Goal: Task Accomplishment & Management: Manage account settings

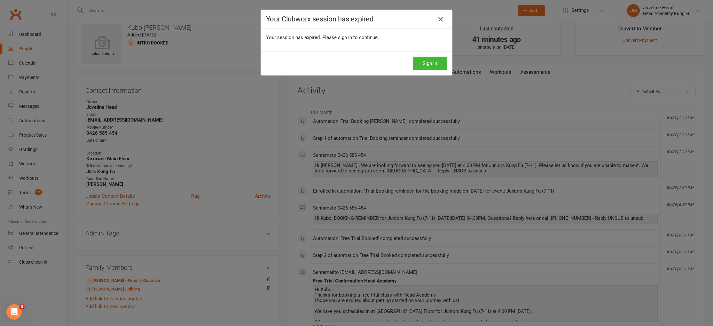
click at [443, 19] on icon at bounding box center [440, 19] width 8 height 8
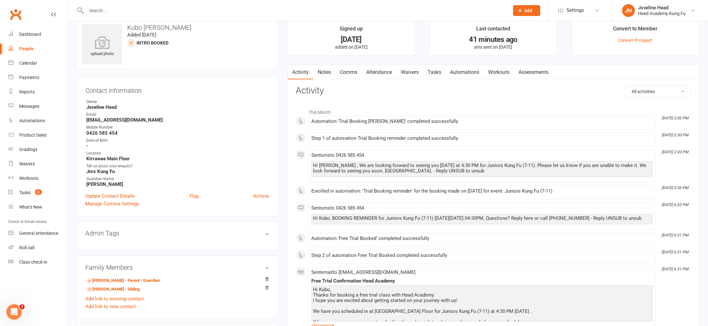
click at [148, 8] on input "text" at bounding box center [294, 10] width 420 height 9
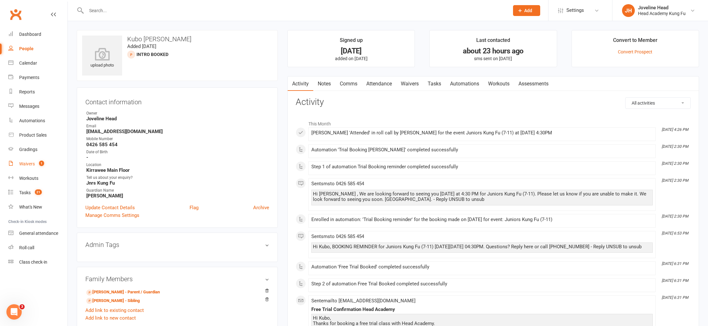
click at [35, 164] on link "Waivers 1" at bounding box center [37, 164] width 59 height 14
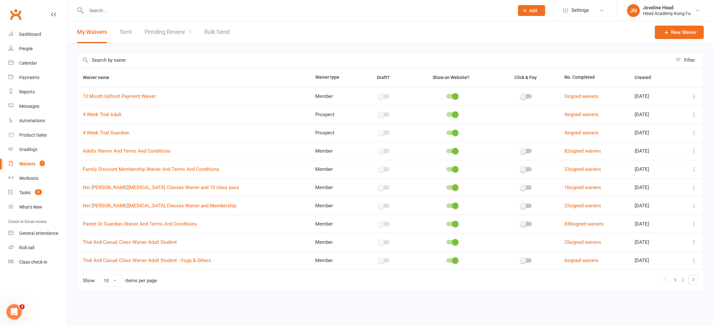
click at [182, 34] on link "Pending Review 1" at bounding box center [167, 32] width 47 height 22
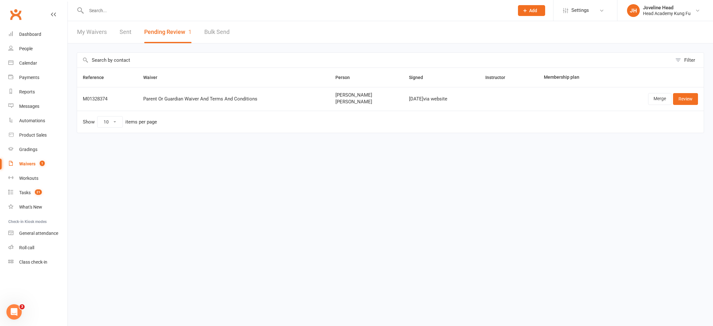
click at [191, 8] on input "text" at bounding box center [296, 10] width 425 height 9
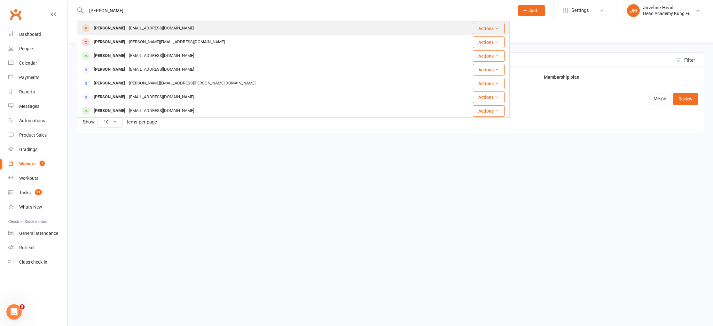
type input "lara"
click at [164, 30] on div "larawhykes12@icloud.com" at bounding box center [161, 28] width 69 height 9
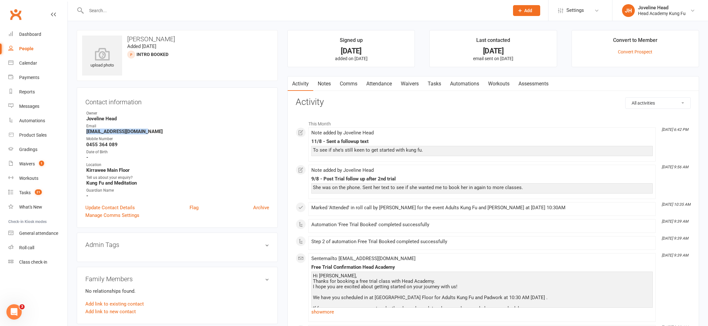
drag, startPoint x: 152, startPoint y: 130, endPoint x: 81, endPoint y: 134, distance: 71.0
click at [81, 134] on div "Contact information Owner Joveline Head Email larawhykes12@icloud.com Mobile Nu…" at bounding box center [177, 157] width 201 height 140
copy strong "larawhykes12@icloud.com"
click at [30, 163] on div "Waivers" at bounding box center [27, 163] width 16 height 5
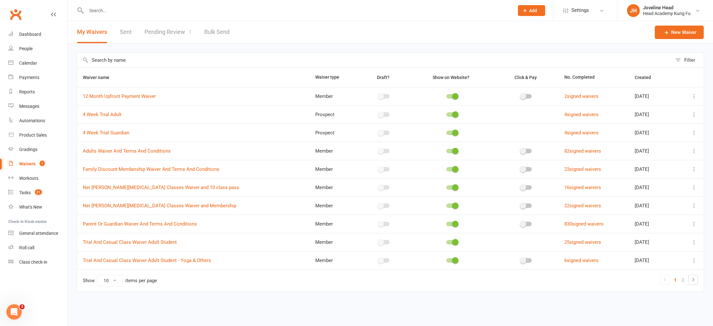
click at [694, 150] on icon at bounding box center [693, 151] width 6 height 6
click at [663, 188] on link "Copy external link to clipboard" at bounding box center [659, 188] width 75 height 13
click at [22, 47] on div "People" at bounding box center [25, 48] width 13 height 5
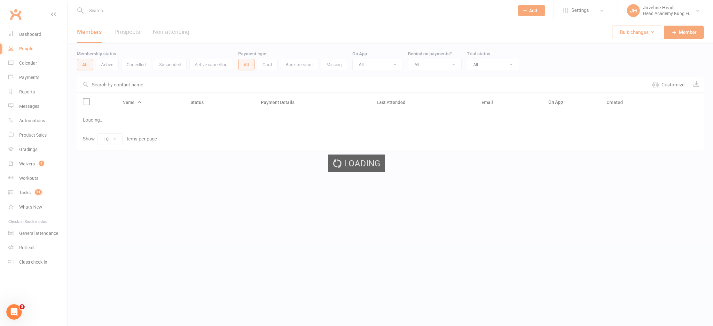
click at [113, 13] on div "Loading" at bounding box center [356, 163] width 713 height 326
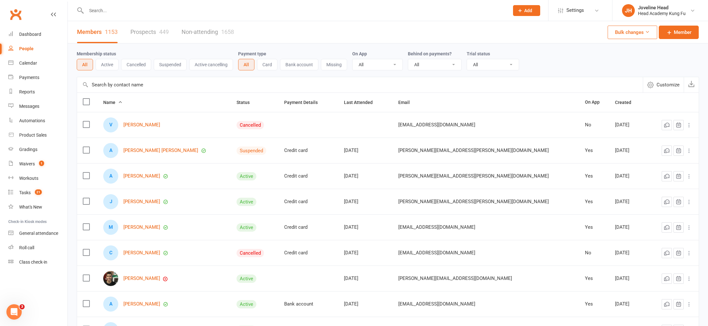
click at [122, 9] on input "text" at bounding box center [294, 10] width 420 height 9
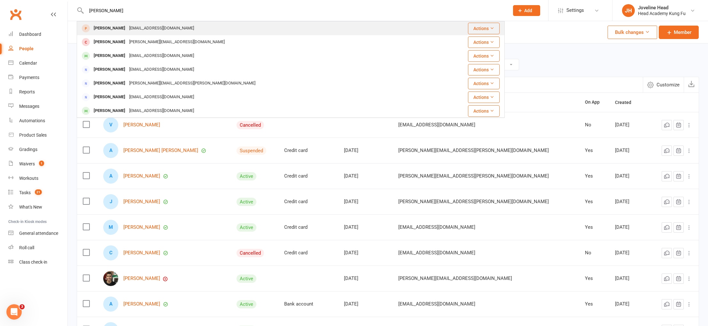
type input "lara"
click at [127, 28] on div "larawhykes12@icloud.com" at bounding box center [161, 28] width 69 height 9
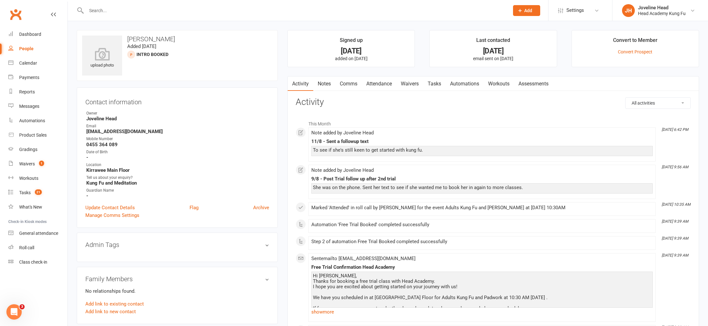
click at [326, 84] on link "Notes" at bounding box center [324, 83] width 22 height 15
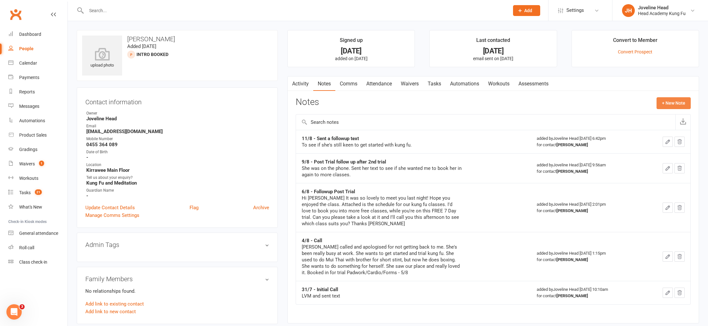
click at [663, 102] on button "+ New Note" at bounding box center [673, 103] width 34 height 12
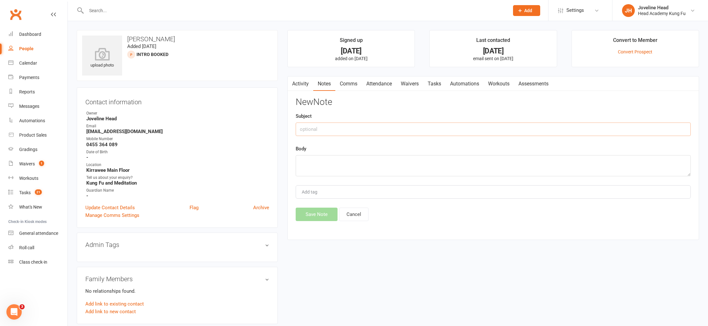
click at [362, 125] on input "text" at bounding box center [493, 128] width 395 height 13
type input "13/8 - Sent membership and Waiver"
paste textarea "Hi Lara Sorry to hear that you're sick. I hope you feel better soon! To get sta…"
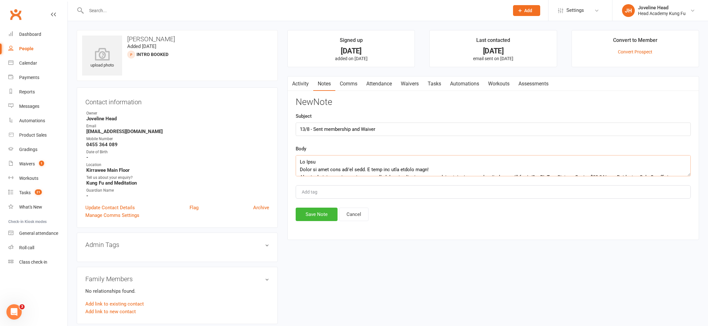
scroll to position [88, 0]
type textarea "Hi Lara Sorry to hear that you're sick. I hope you feel better soon! To get sta…"
click at [315, 213] on button "Save Note" at bounding box center [317, 213] width 42 height 13
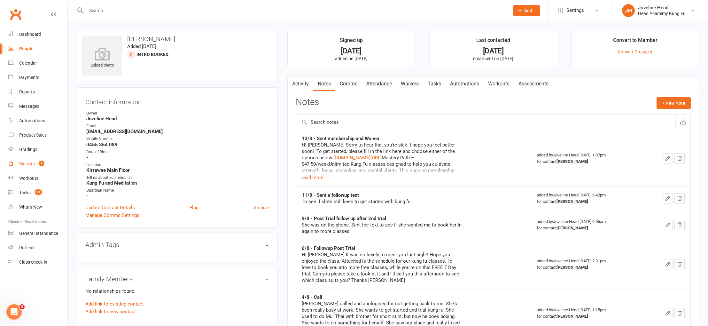
click at [35, 165] on div "Waivers" at bounding box center [27, 163] width 16 height 5
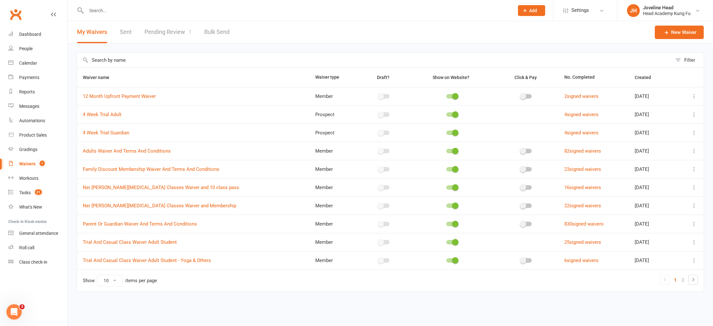
click at [164, 29] on link "Pending Review 1" at bounding box center [167, 32] width 47 height 22
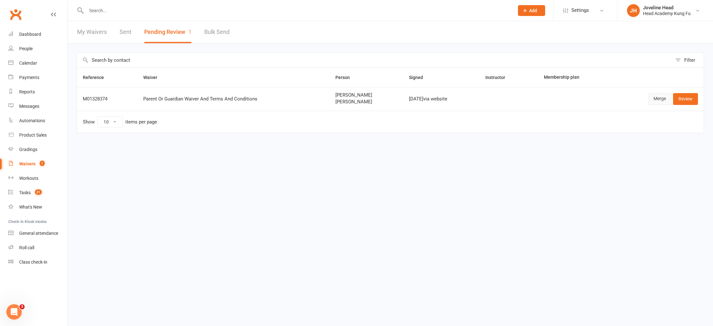
click at [657, 97] on link "Merge" at bounding box center [659, 99] width 23 height 12
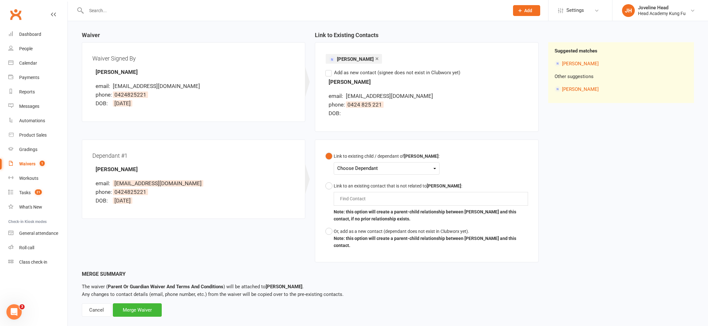
scroll to position [61, 0]
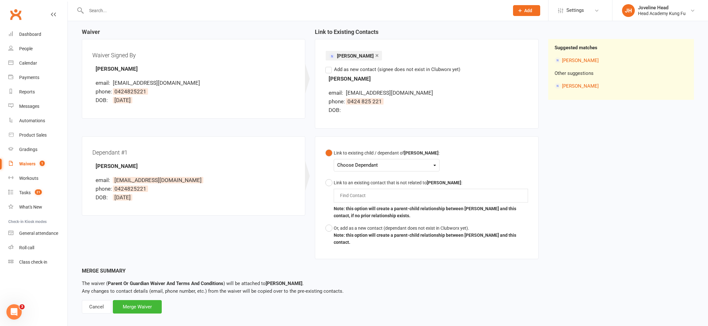
click at [428, 165] on div "Choose Dependant" at bounding box center [386, 165] width 99 height 9
click at [358, 183] on link "[PERSON_NAME]" at bounding box center [368, 180] width 63 height 14
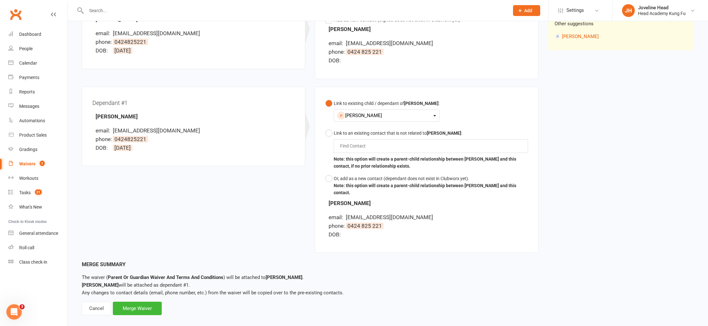
scroll to position [112, 0]
click at [143, 300] on div "Merge Waiver" at bounding box center [137, 306] width 49 height 13
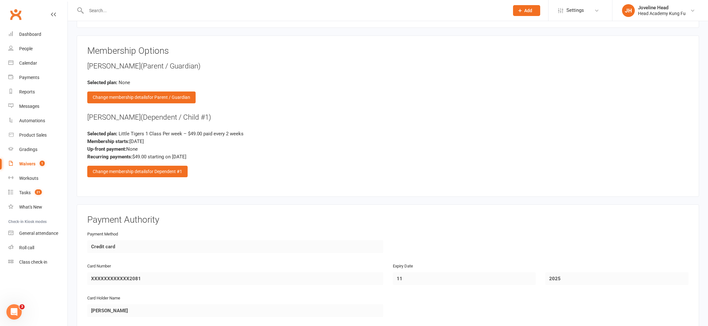
scroll to position [800, 0]
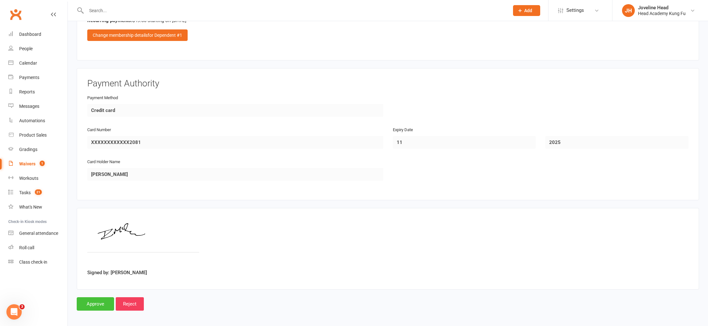
click at [97, 299] on input "Approve" at bounding box center [95, 303] width 37 height 13
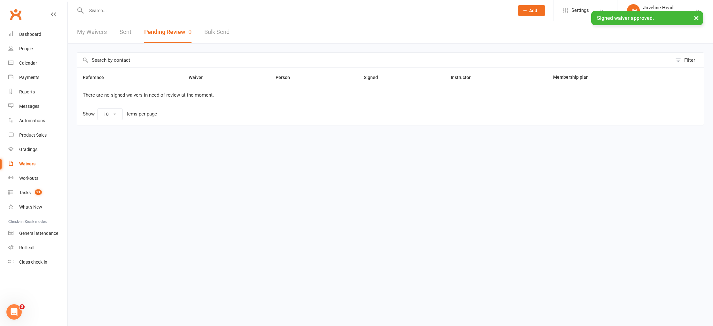
click at [697, 18] on button "×" at bounding box center [696, 18] width 12 height 14
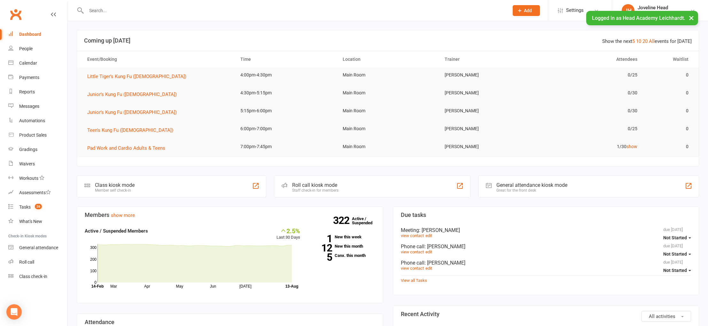
click at [690, 15] on button "×" at bounding box center [691, 18] width 12 height 14
click at [693, 10] on icon at bounding box center [692, 10] width 5 height 5
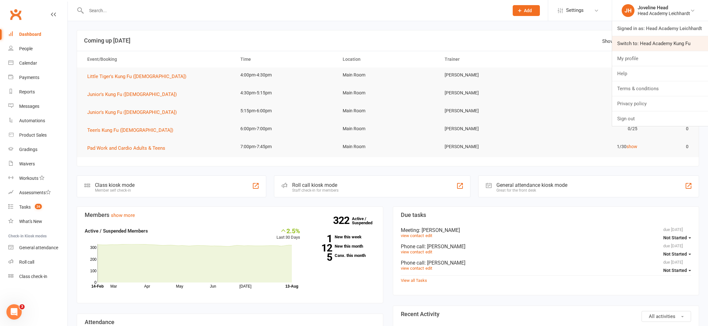
click at [682, 42] on link "Switch to: Head Academy Kung Fu" at bounding box center [660, 43] width 96 height 15
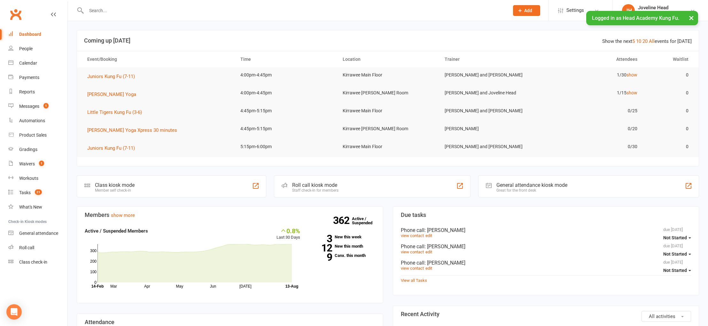
click at [691, 16] on button "×" at bounding box center [691, 18] width 12 height 14
click at [26, 49] on div "People" at bounding box center [25, 48] width 13 height 5
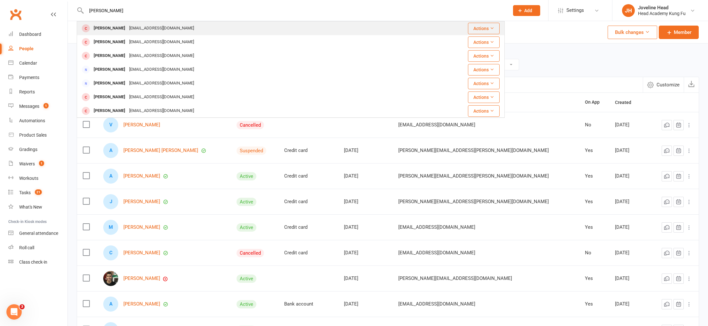
type input "[PERSON_NAME]"
click at [120, 26] on div "[PERSON_NAME]" at bounding box center [109, 28] width 35 height 9
